Goal: Check status: Check status

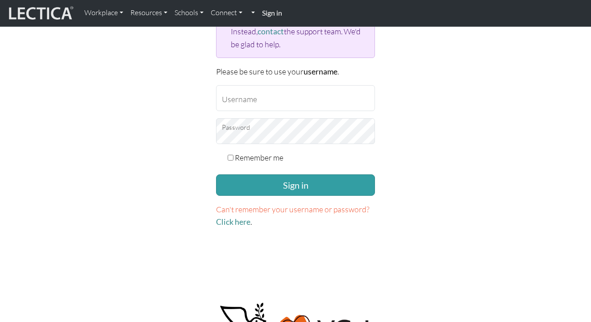
scroll to position [185, 0]
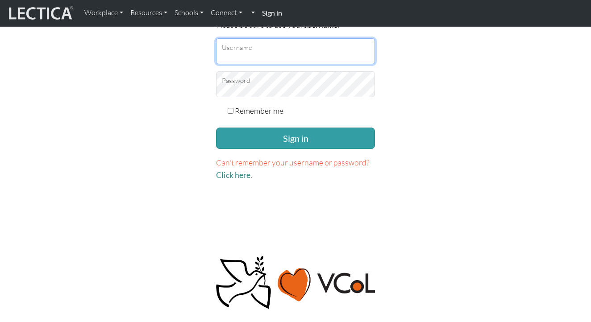
type input "[EMAIL_ADDRESS][DOMAIN_NAME]"
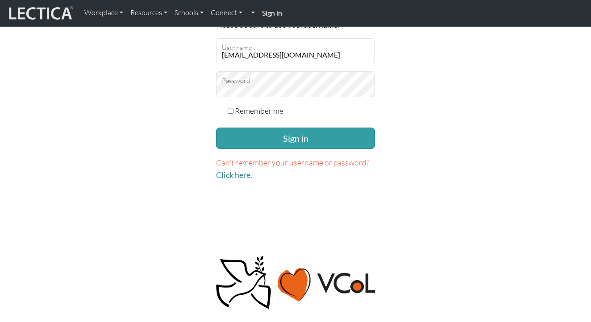
click at [250, 110] on label "Remember me" at bounding box center [259, 110] width 49 height 12
click at [233, 110] on input "Remember me" at bounding box center [231, 111] width 6 height 6
checkbox input "true"
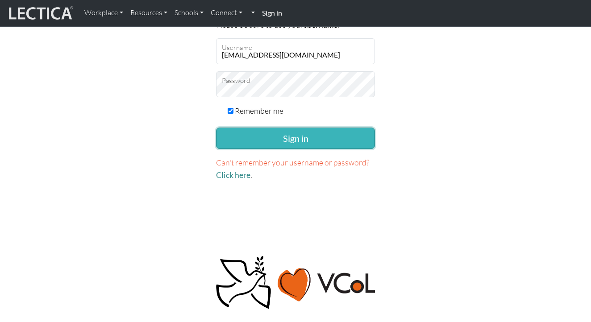
click at [269, 133] on button "Sign in" at bounding box center [295, 138] width 159 height 21
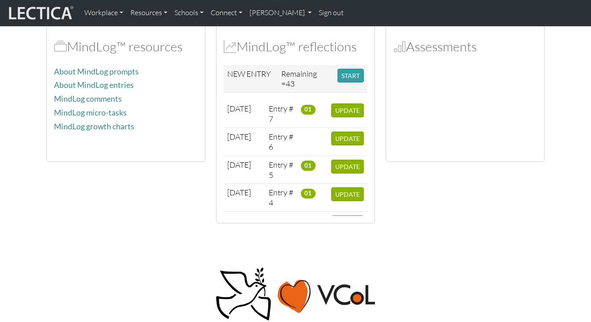
scroll to position [235, 0]
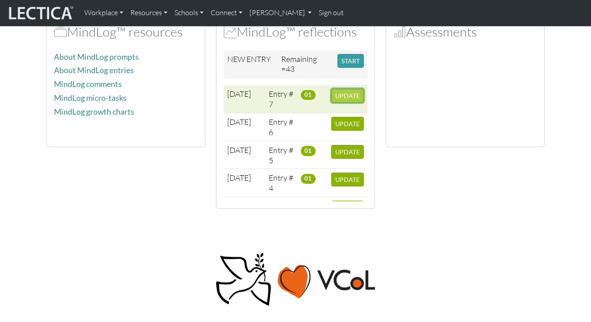
click at [343, 93] on span "UPDATE" at bounding box center [347, 96] width 25 height 8
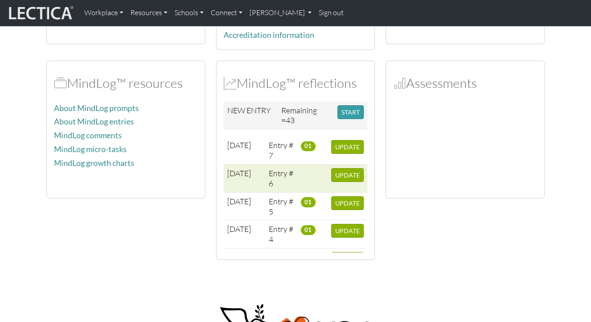
scroll to position [183, 0]
click at [355, 172] on span "UPDATE" at bounding box center [347, 176] width 25 height 8
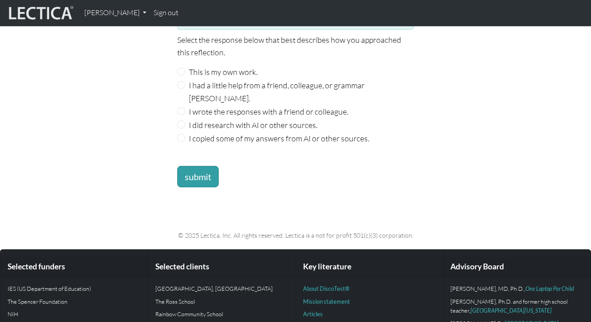
scroll to position [1174, 0]
